Goal: Information Seeking & Learning: Stay updated

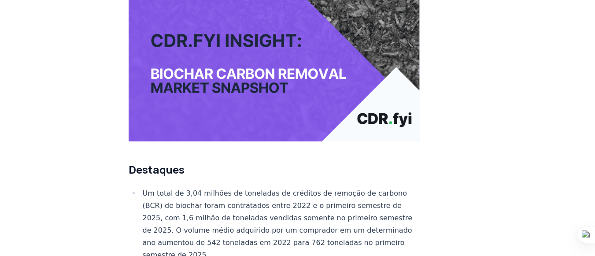
scroll to position [132, 0]
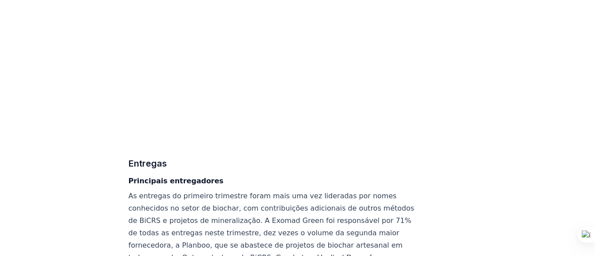
scroll to position [3967, 0]
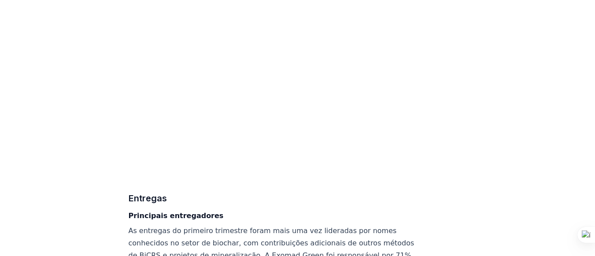
drag, startPoint x: 57, startPoint y: 81, endPoint x: 64, endPoint y: 95, distance: 16.2
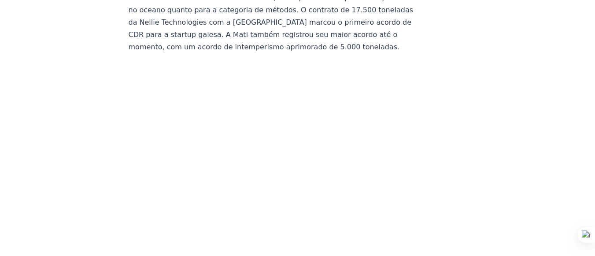
scroll to position [3856, 0]
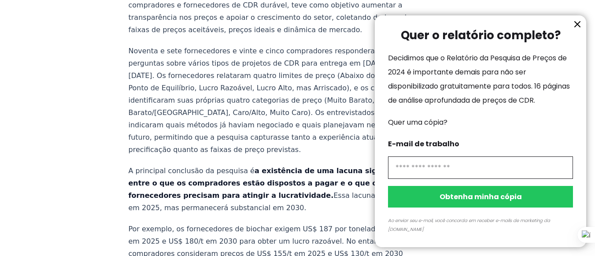
scroll to position [441, 0]
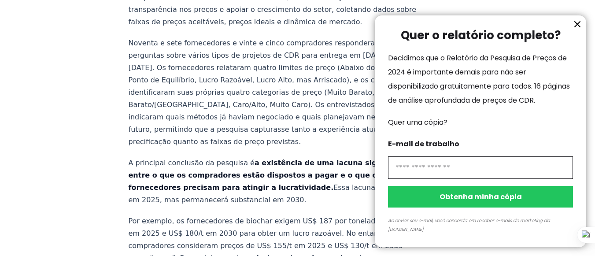
click at [578, 28] on icon "Informação" at bounding box center [578, 24] width 11 height 11
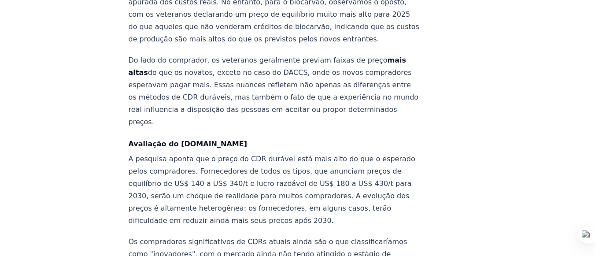
scroll to position [1034, 0]
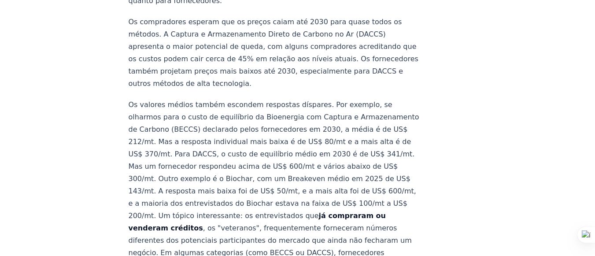
click at [108, 133] on div "21 de janeiro de 2025 Nova pesquisa mostra lacuna de preços em CDR duráveis Ins…" at bounding box center [297, 254] width 595 height 2474
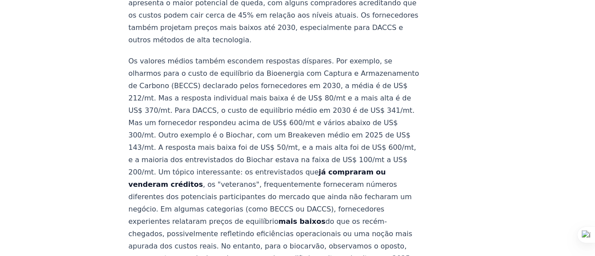
scroll to position [1078, 0]
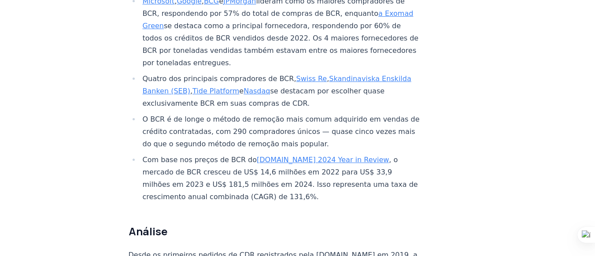
scroll to position [573, 0]
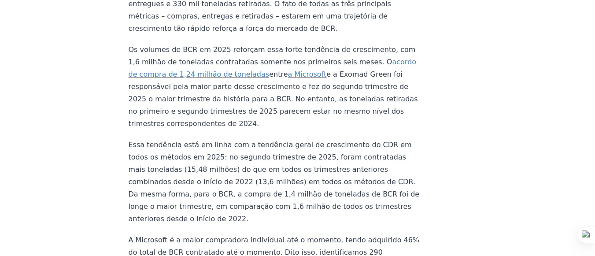
scroll to position [970, 0]
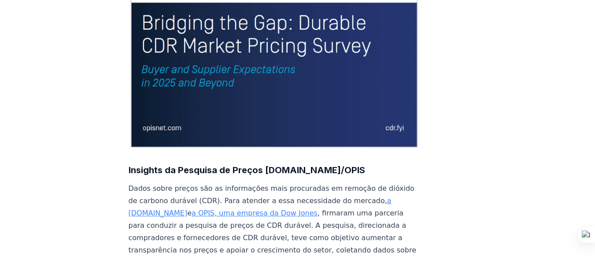
scroll to position [220, 0]
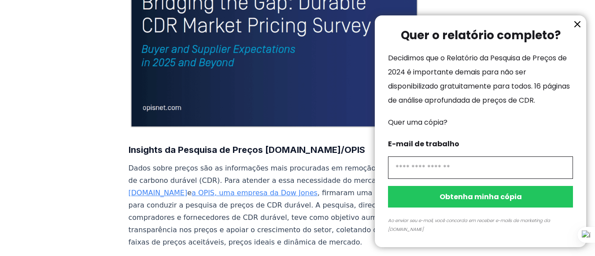
click at [582, 30] on icon "Informação" at bounding box center [578, 24] width 11 height 11
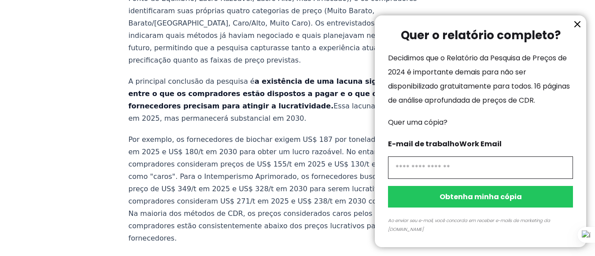
scroll to position [529, 0]
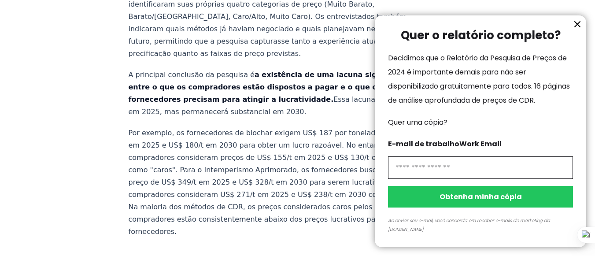
click at [54, 145] on div at bounding box center [297, 128] width 595 height 256
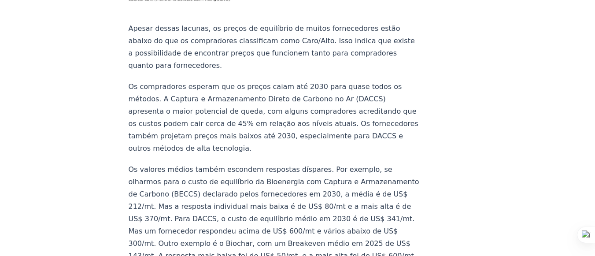
scroll to position [1146, 0]
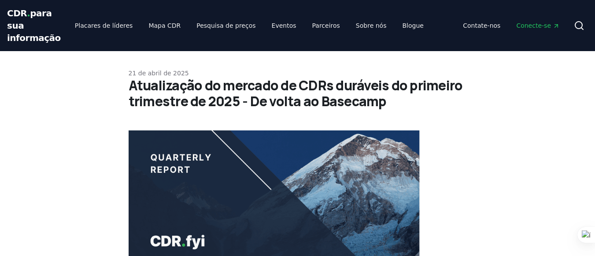
drag, startPoint x: 68, startPoint y: 98, endPoint x: 56, endPoint y: -61, distance: 160.1
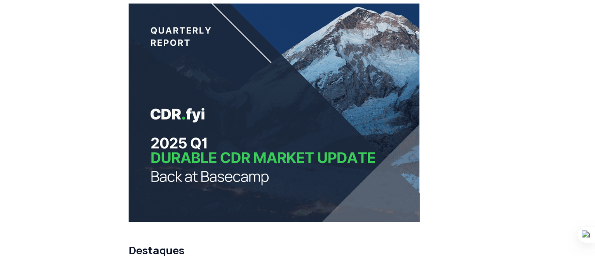
scroll to position [132, 0]
